Goal: Task Accomplishment & Management: Use online tool/utility

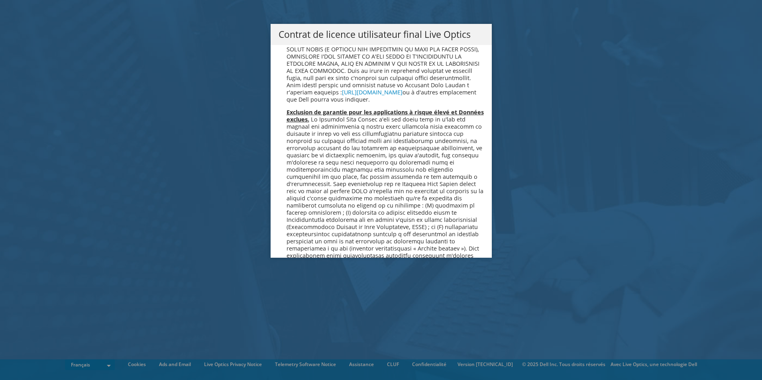
scroll to position [3525, 0]
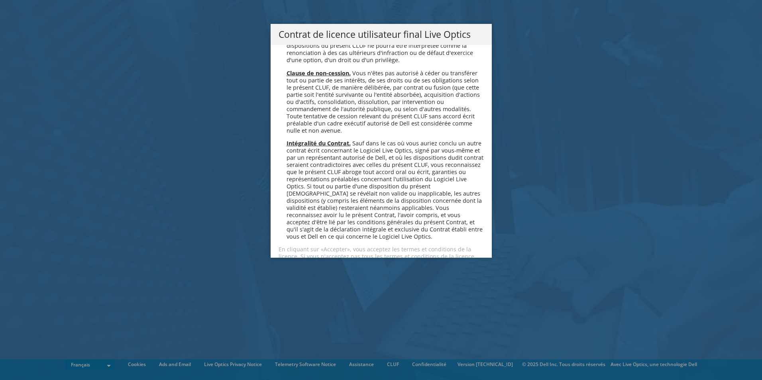
click at [294, 276] on link "Accepter" at bounding box center [302, 285] width 47 height 19
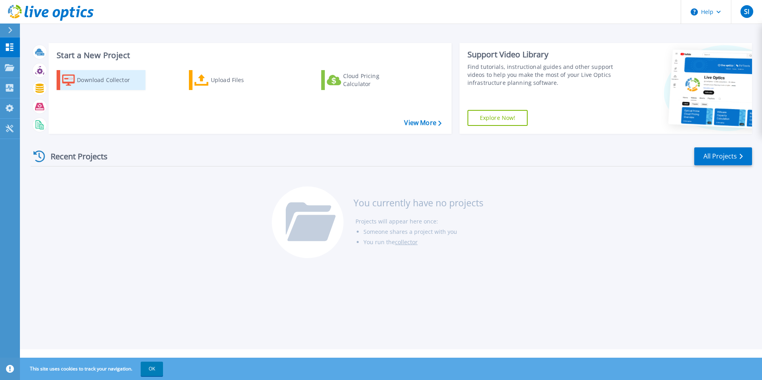
click at [98, 83] on div "Download Collector" at bounding box center [109, 80] width 64 height 16
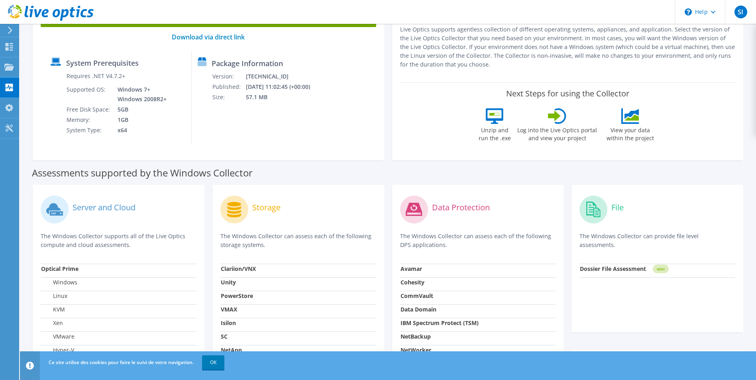
scroll to position [80, 0]
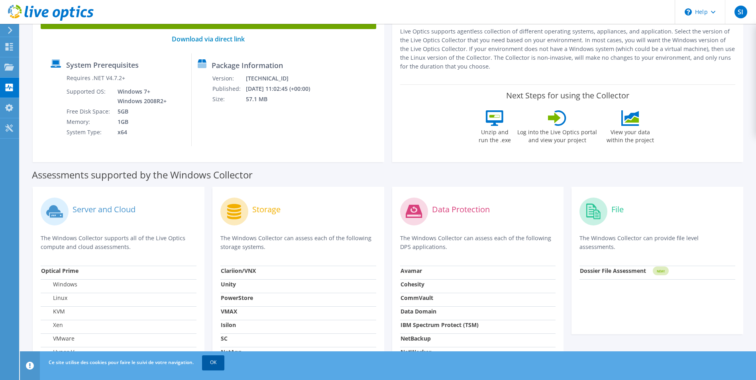
click at [214, 365] on link "OK" at bounding box center [213, 363] width 22 height 14
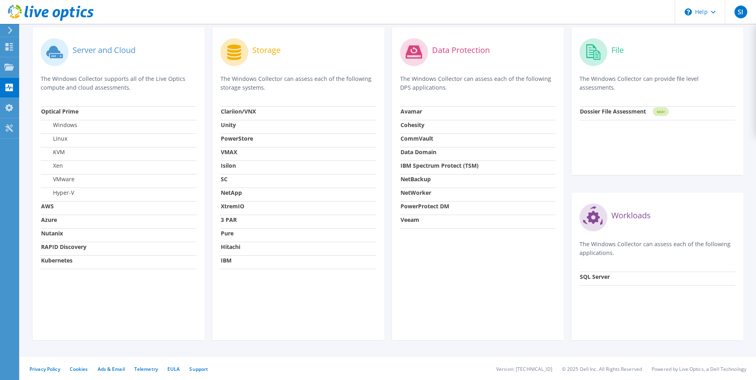
scroll to position [0, 0]
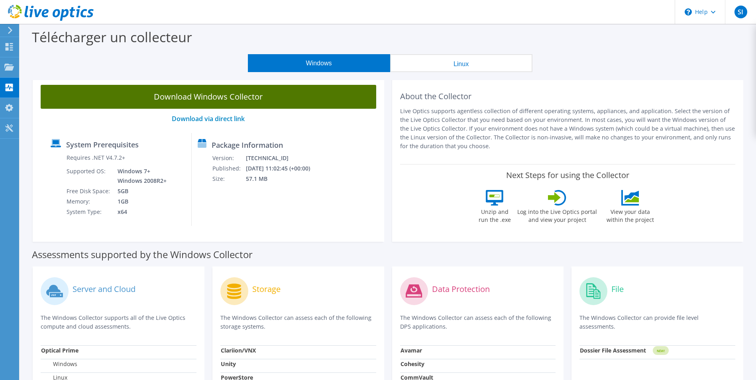
click at [221, 100] on link "Download Windows Collector" at bounding box center [209, 97] width 336 height 24
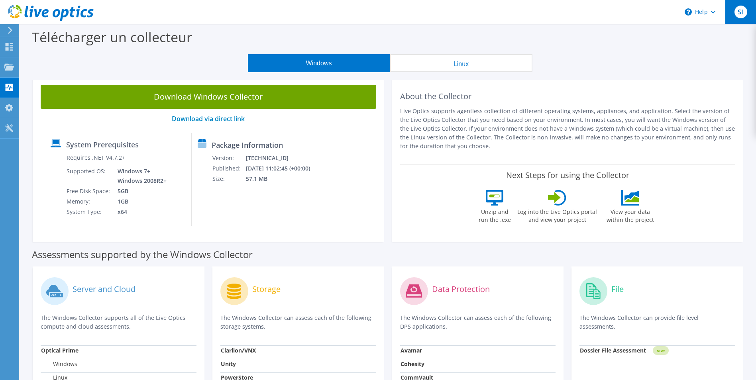
click at [743, 11] on span "SI" at bounding box center [741, 12] width 13 height 13
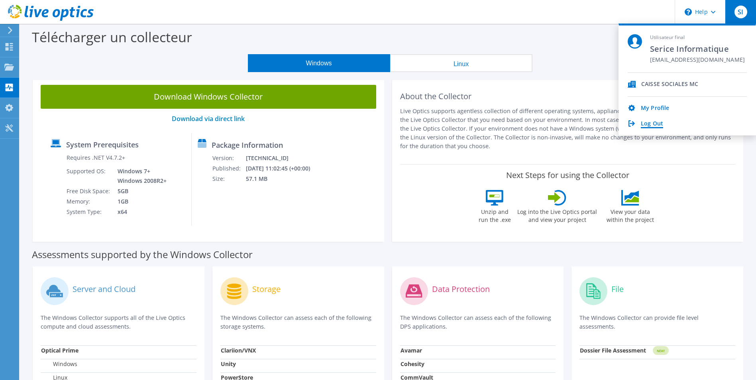
click at [655, 127] on link "Log Out" at bounding box center [652, 124] width 22 height 8
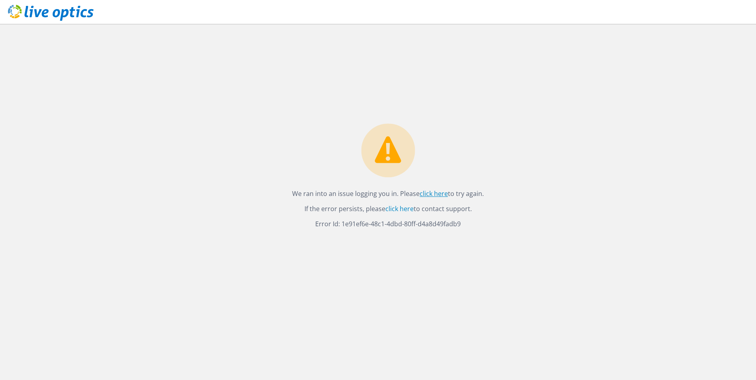
click at [435, 195] on link "click here" at bounding box center [434, 193] width 28 height 9
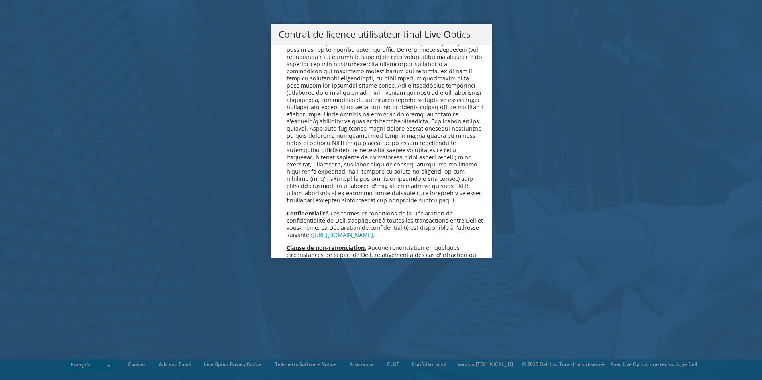
scroll to position [3525, 0]
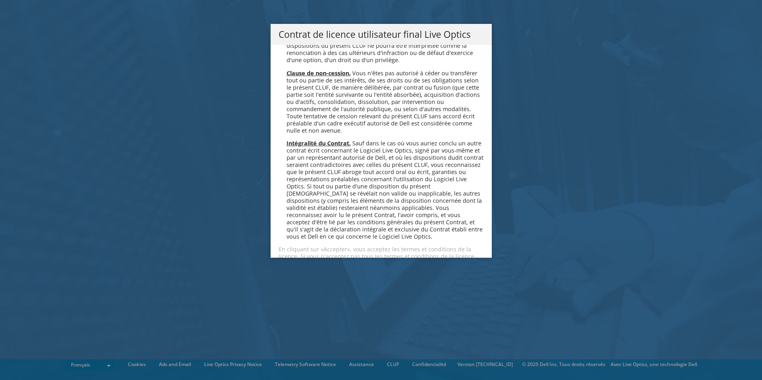
click at [291, 276] on link "Accepter" at bounding box center [302, 285] width 47 height 19
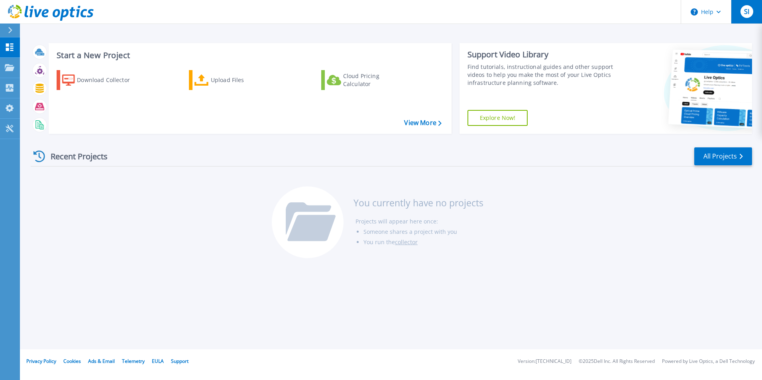
click at [748, 11] on span "SI" at bounding box center [746, 11] width 5 height 6
click at [94, 85] on div "Download Collector" at bounding box center [109, 80] width 64 height 16
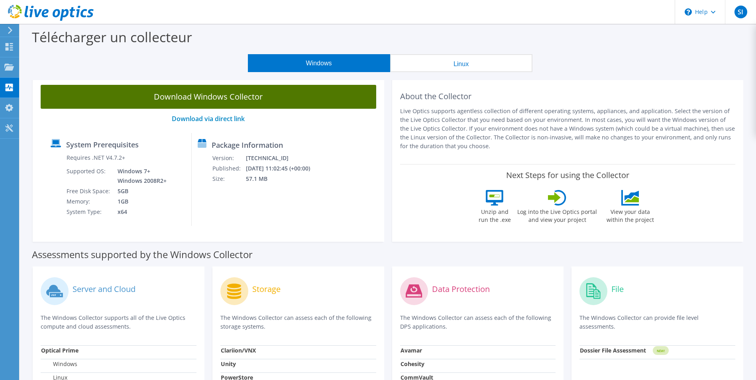
click at [190, 100] on link "Download Windows Collector" at bounding box center [209, 97] width 336 height 24
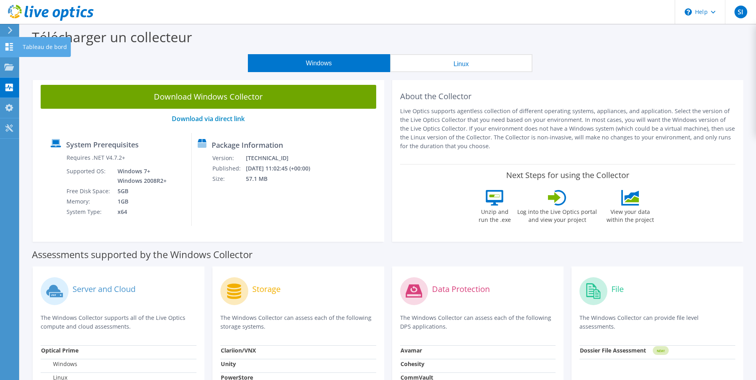
click at [8, 50] on use at bounding box center [10, 47] width 8 height 8
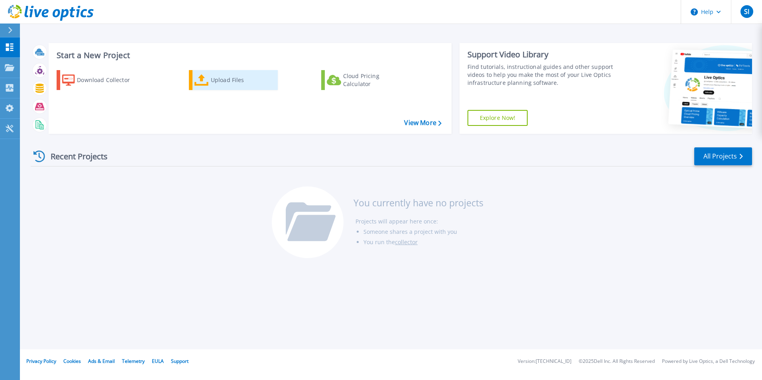
click at [227, 84] on div "Upload Files" at bounding box center [243, 80] width 64 height 16
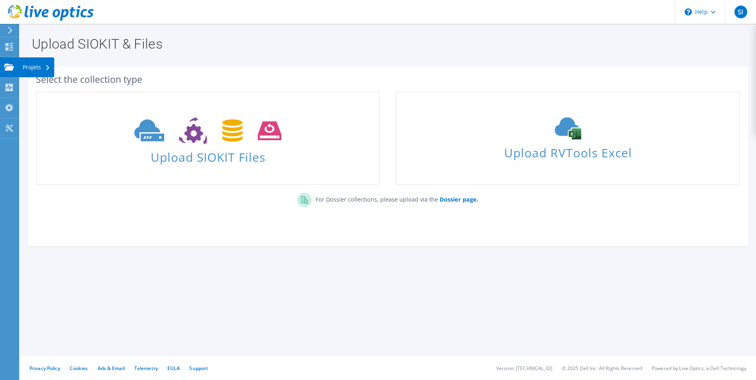
click at [21, 69] on div "Projets" at bounding box center [36, 67] width 35 height 20
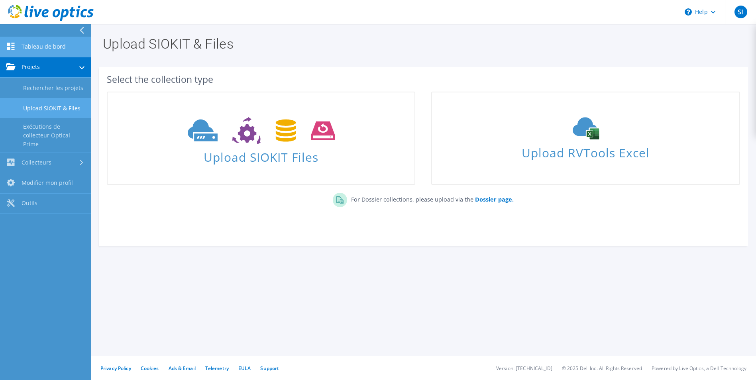
click at [47, 49] on link "Tableau de bord" at bounding box center [45, 47] width 91 height 20
